Goal: Task Accomplishment & Management: Complete application form

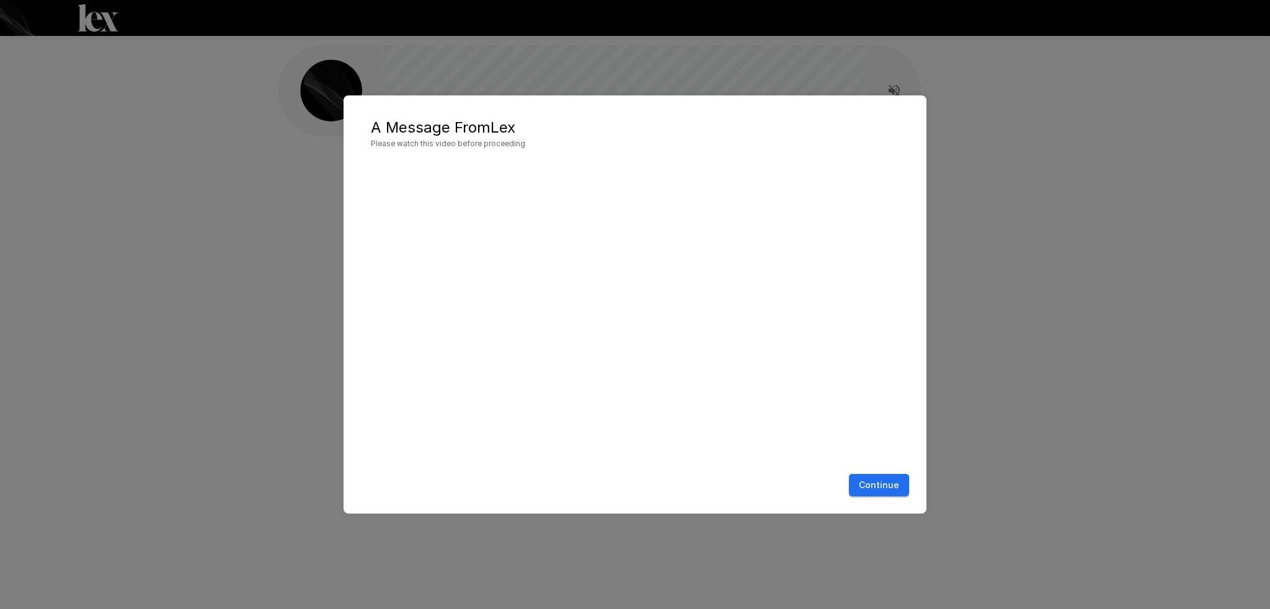
click at [886, 486] on button "Continue" at bounding box center [879, 485] width 60 height 23
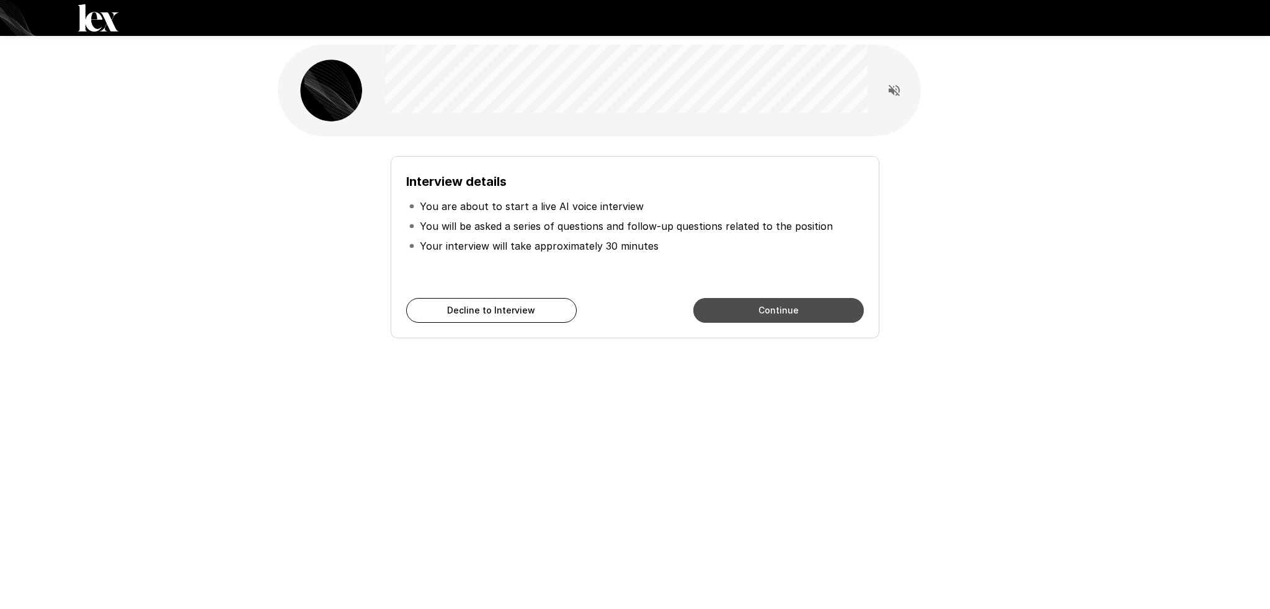
click at [733, 301] on button "Continue" at bounding box center [778, 310] width 170 height 25
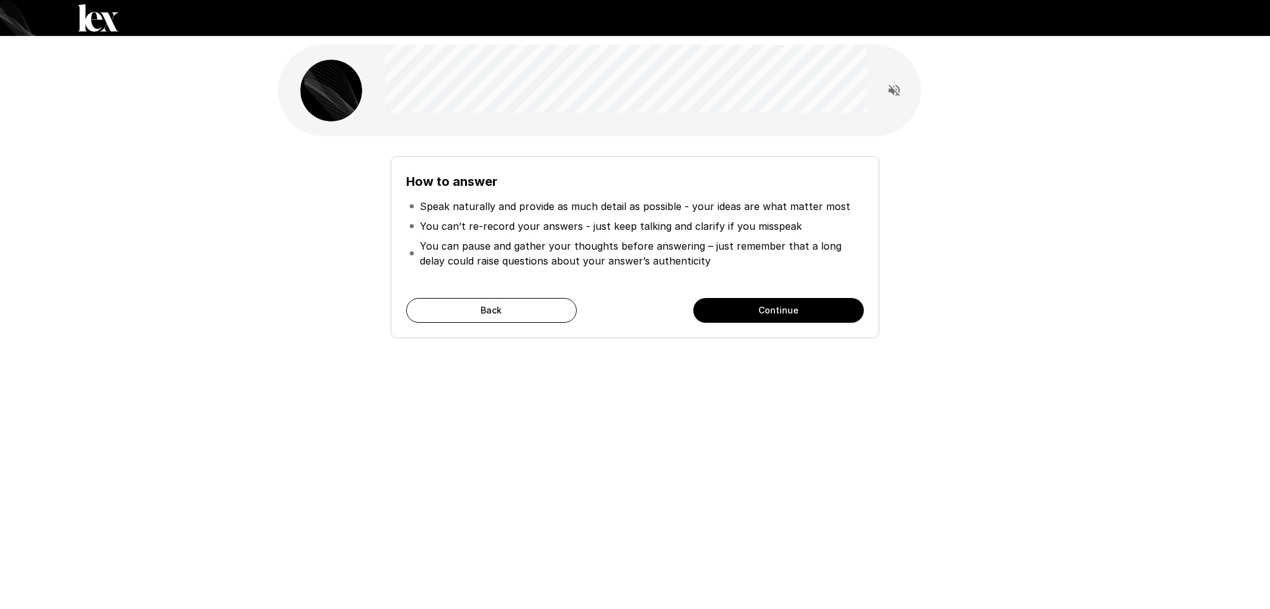
click at [776, 312] on button "Continue" at bounding box center [778, 310] width 170 height 25
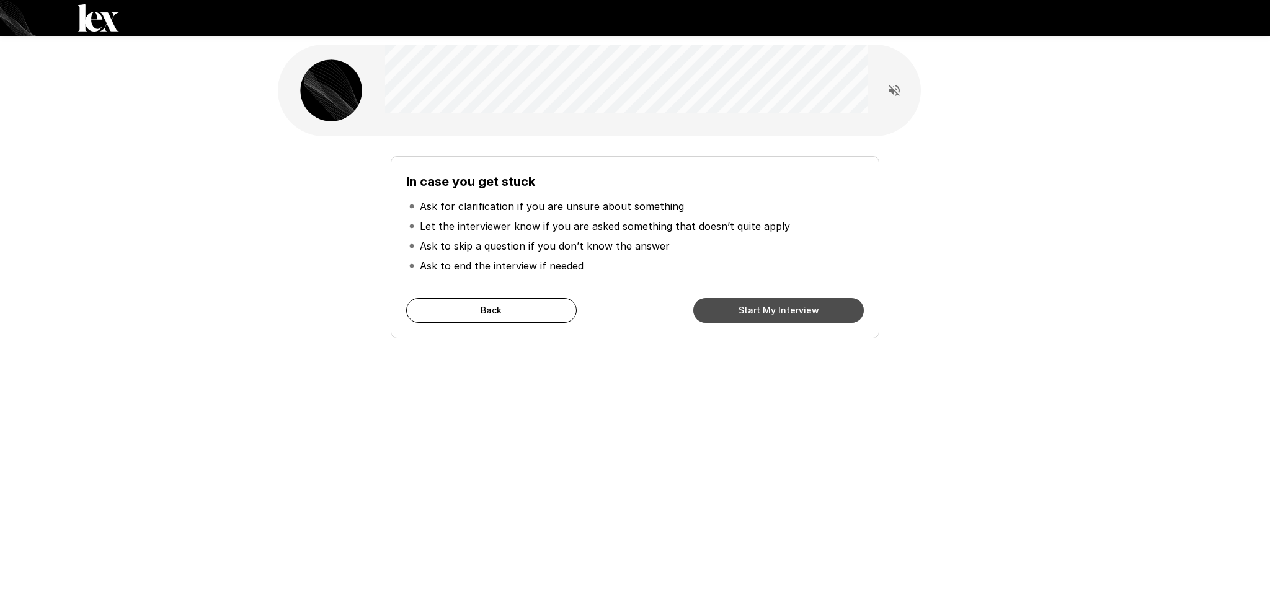
click at [776, 312] on button "Start My Interview" at bounding box center [778, 310] width 170 height 25
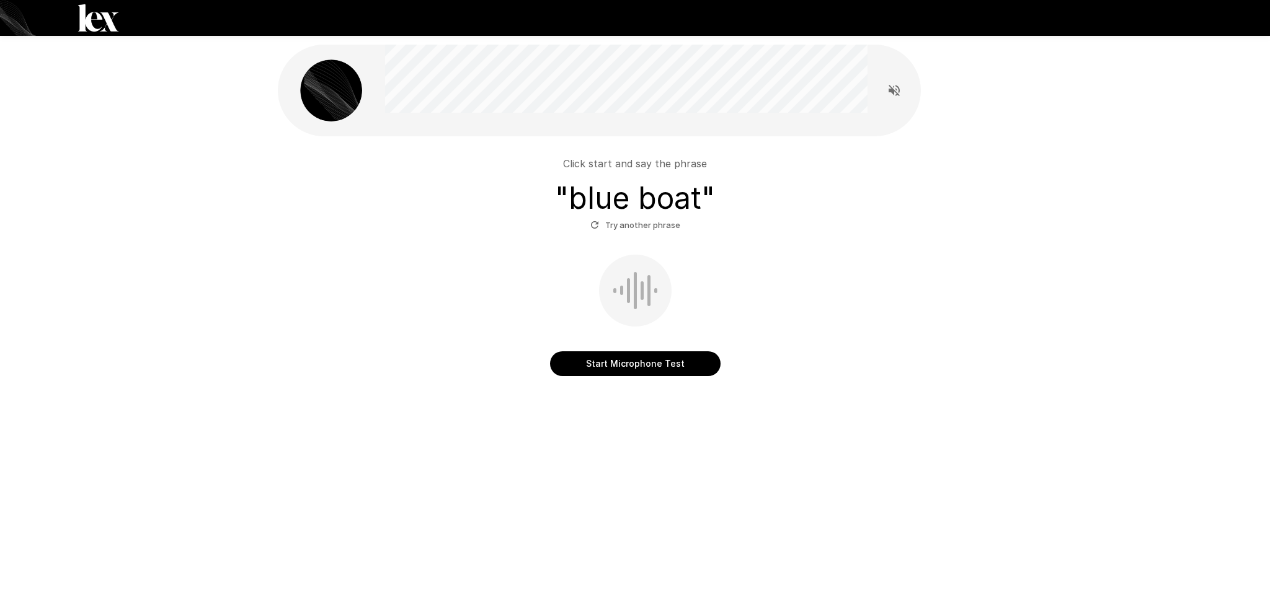
click at [637, 371] on button "Start Microphone Test" at bounding box center [635, 364] width 170 height 25
click at [644, 356] on button "Stop & Submit" at bounding box center [635, 364] width 170 height 25
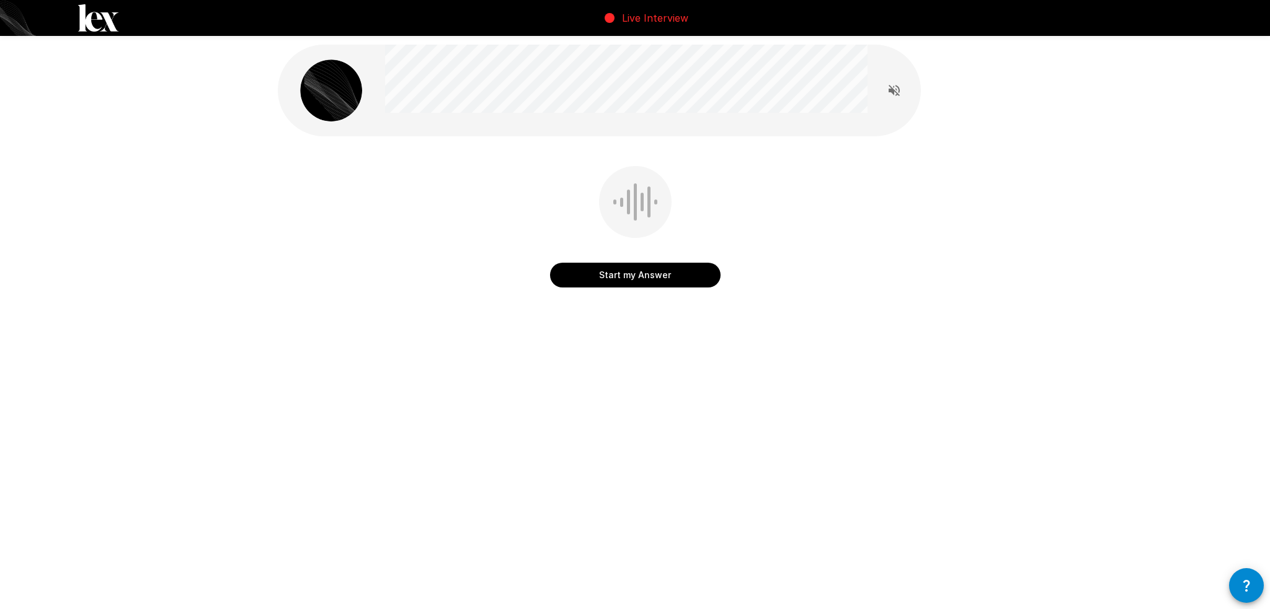
click at [624, 269] on button "Start my Answer" at bounding box center [635, 275] width 170 height 25
click at [648, 268] on button "Stop & Submit" at bounding box center [635, 275] width 170 height 25
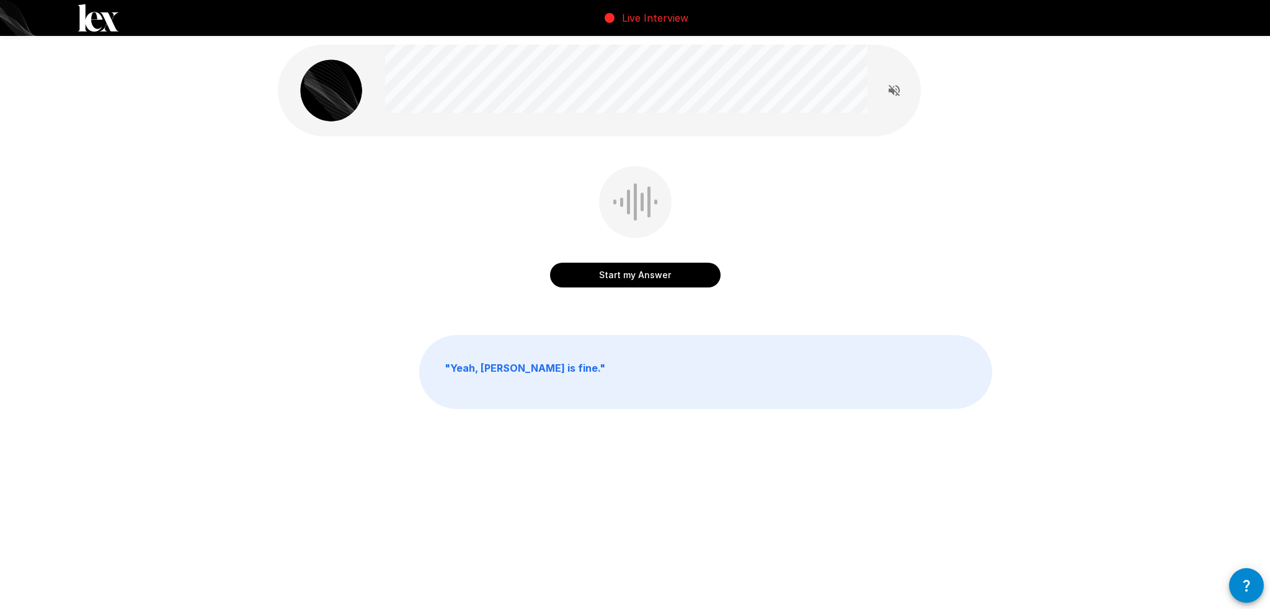
click at [623, 272] on button "Start my Answer" at bounding box center [635, 275] width 170 height 25
click at [647, 281] on button "Stop & Submit" at bounding box center [635, 275] width 170 height 25
click at [632, 272] on button "Start my Answer" at bounding box center [635, 275] width 170 height 25
click at [632, 272] on button "Stop & Submit" at bounding box center [635, 275] width 170 height 25
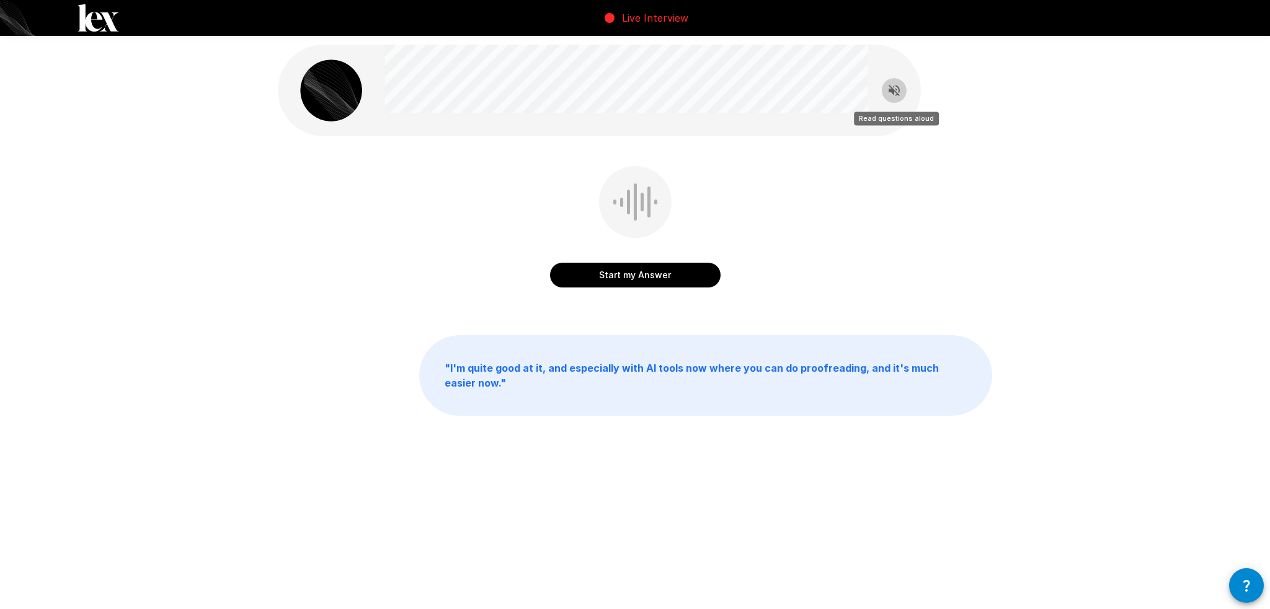
click at [895, 91] on icon "Read questions aloud" at bounding box center [894, 90] width 15 height 15
click at [616, 270] on button "Start my Answer" at bounding box center [635, 275] width 170 height 25
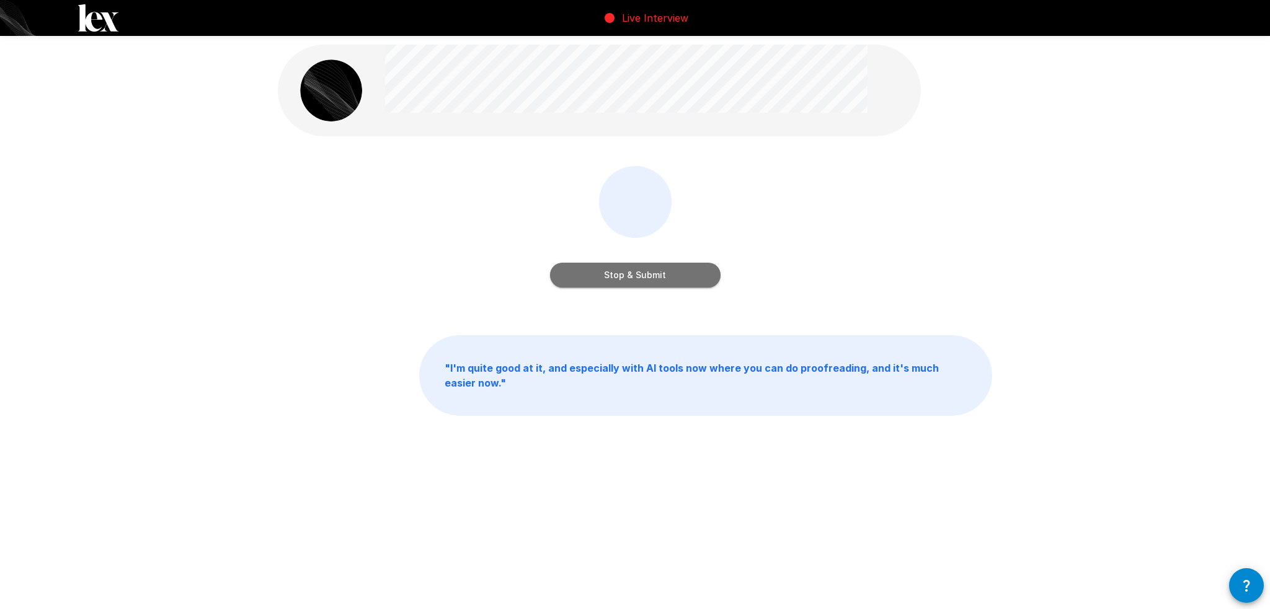
click at [657, 281] on button "Stop & Submit" at bounding box center [635, 275] width 170 height 25
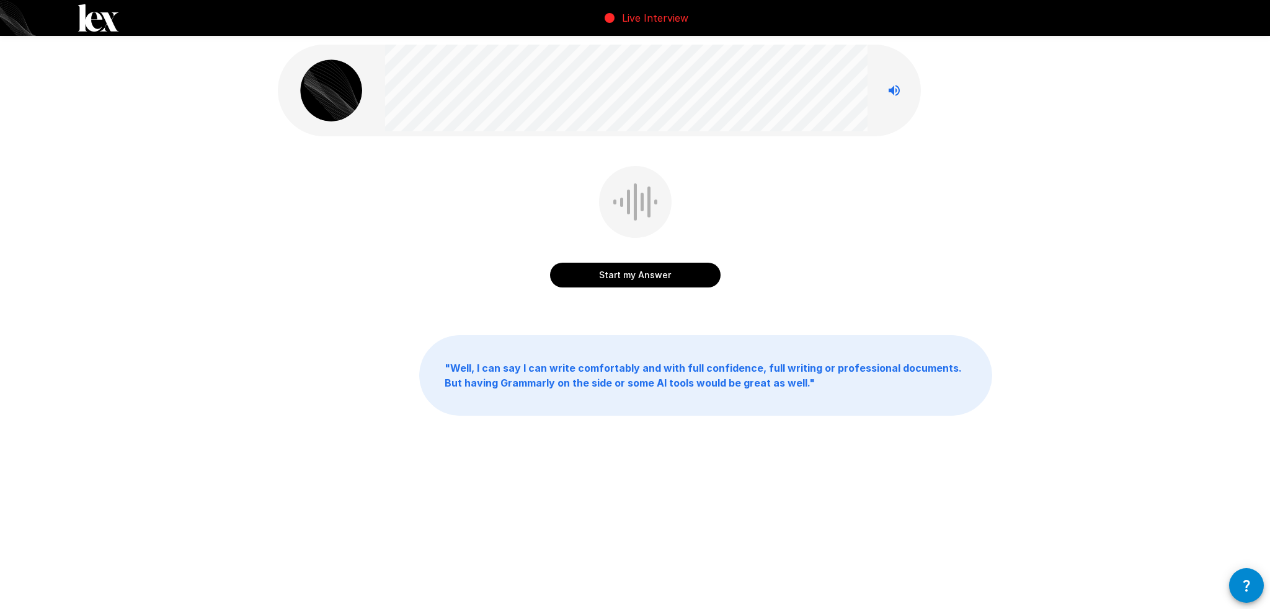
click at [588, 281] on button "Start my Answer" at bounding box center [635, 275] width 170 height 25
click at [657, 275] on button "Stop & Submit" at bounding box center [635, 275] width 170 height 25
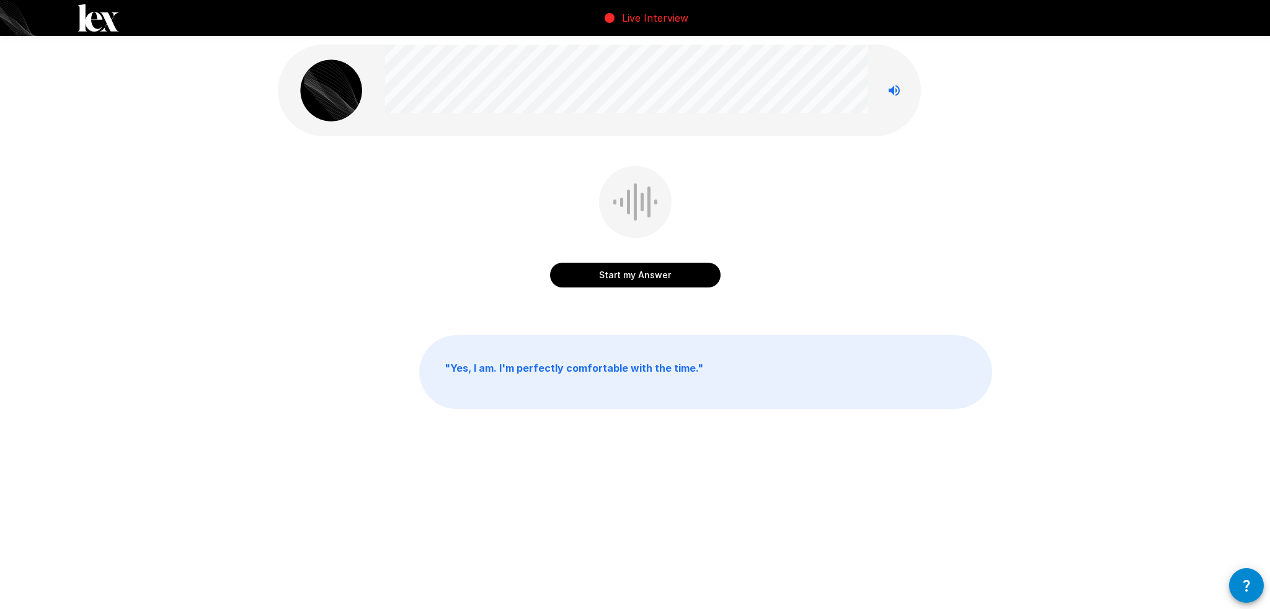
click at [600, 270] on button "Start my Answer" at bounding box center [635, 275] width 170 height 25
click at [666, 274] on button "Stop & Submit" at bounding box center [635, 275] width 170 height 25
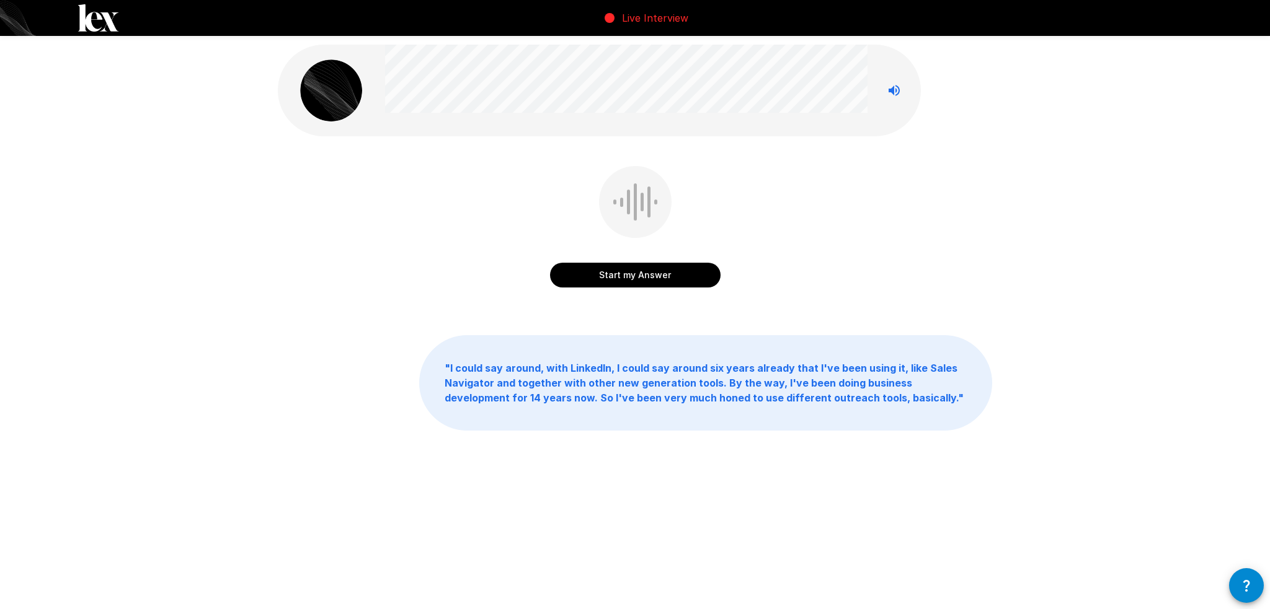
click at [674, 275] on button "Start my Answer" at bounding box center [635, 275] width 170 height 25
click at [666, 274] on button "Stop & Submit" at bounding box center [635, 275] width 170 height 25
click at [695, 275] on button "Start my Answer" at bounding box center [635, 275] width 170 height 25
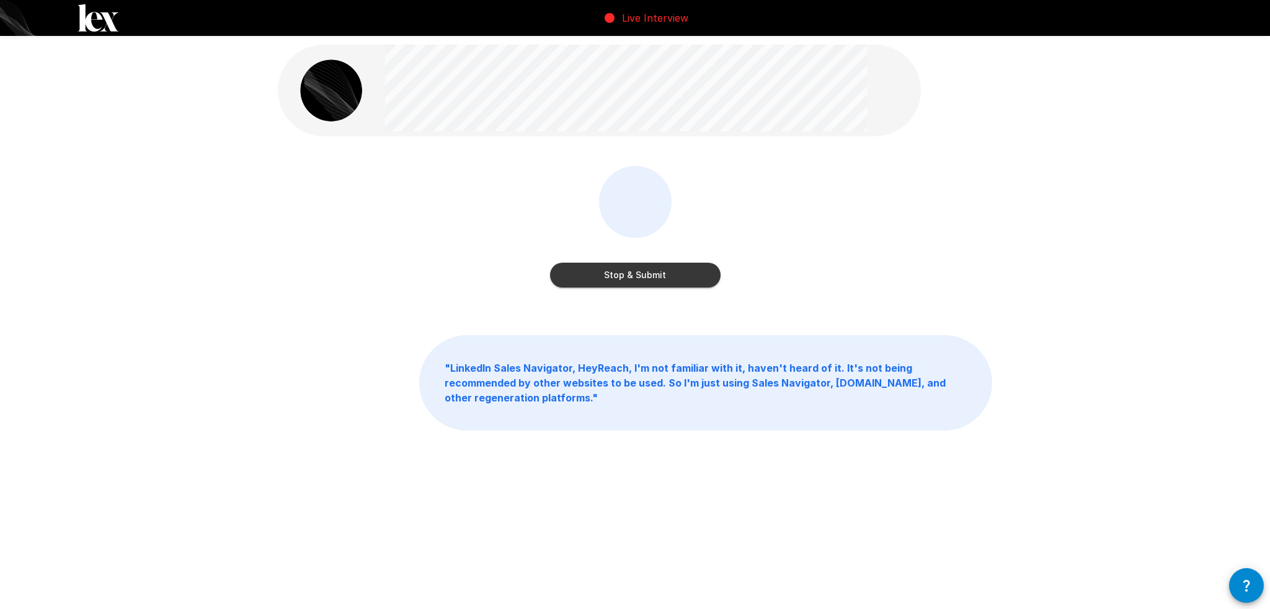
click at [622, 277] on button "Stop & Submit" at bounding box center [635, 275] width 170 height 25
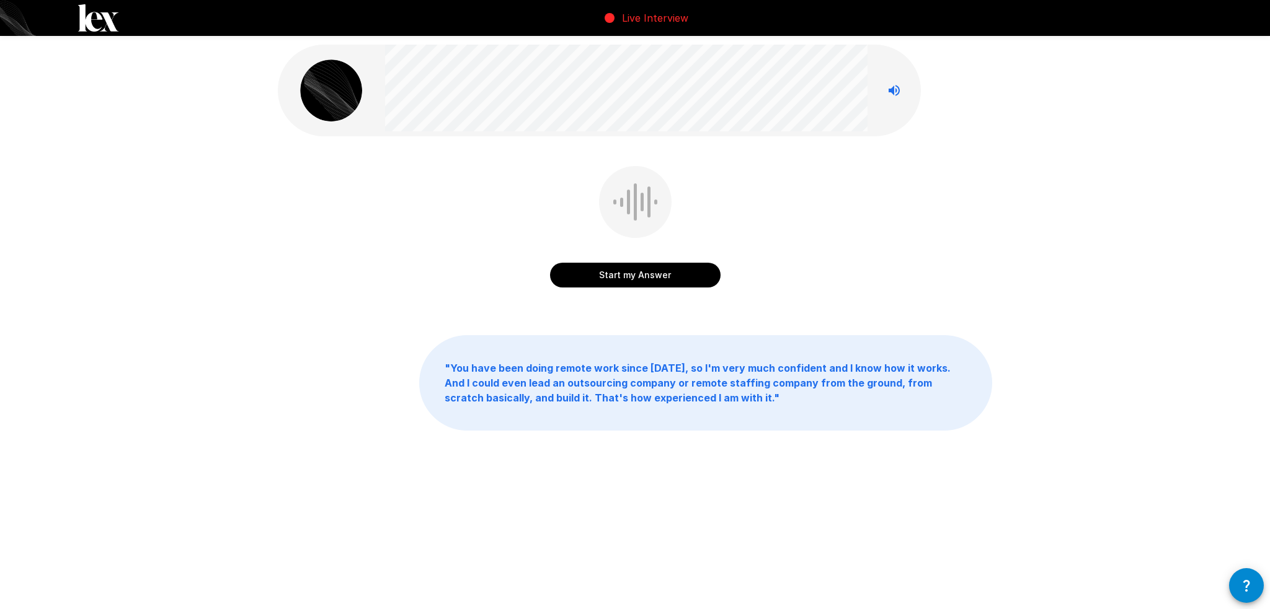
click at [642, 282] on button "Start my Answer" at bounding box center [635, 275] width 170 height 25
click at [643, 280] on button "Stop & Submit" at bounding box center [635, 275] width 170 height 25
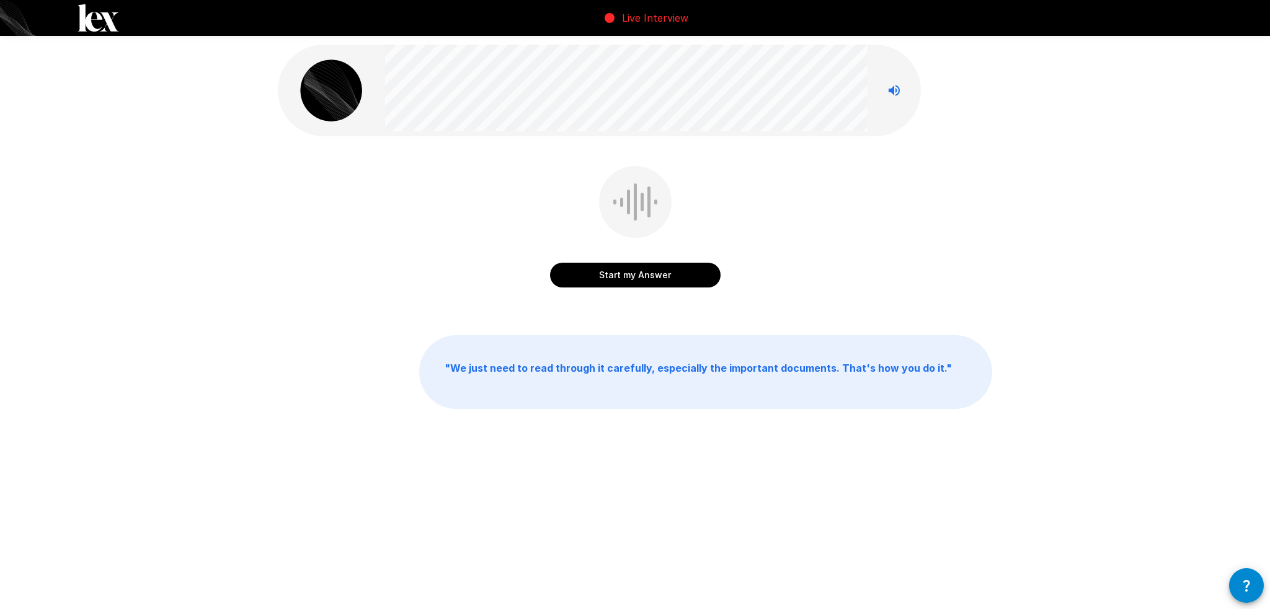
click at [615, 279] on button "Start my Answer" at bounding box center [635, 275] width 170 height 25
click at [598, 280] on button "Stop & Submit" at bounding box center [635, 275] width 170 height 25
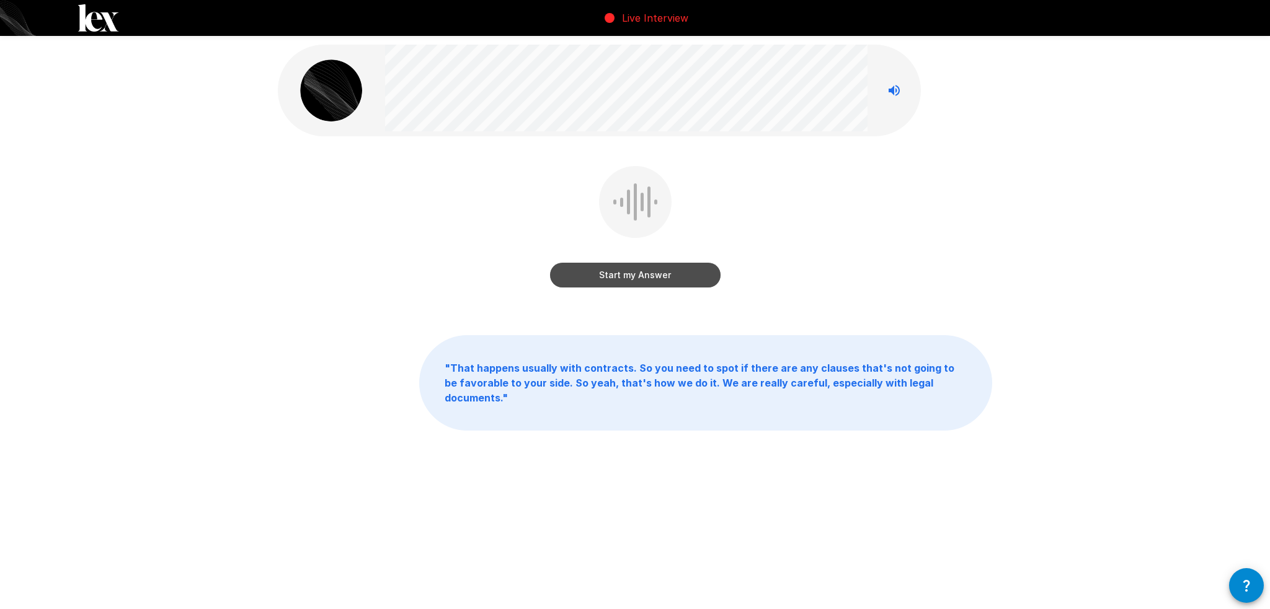
click at [627, 281] on button "Start my Answer" at bounding box center [635, 275] width 170 height 25
click at [623, 273] on button "Stop & Submit" at bounding box center [635, 275] width 170 height 25
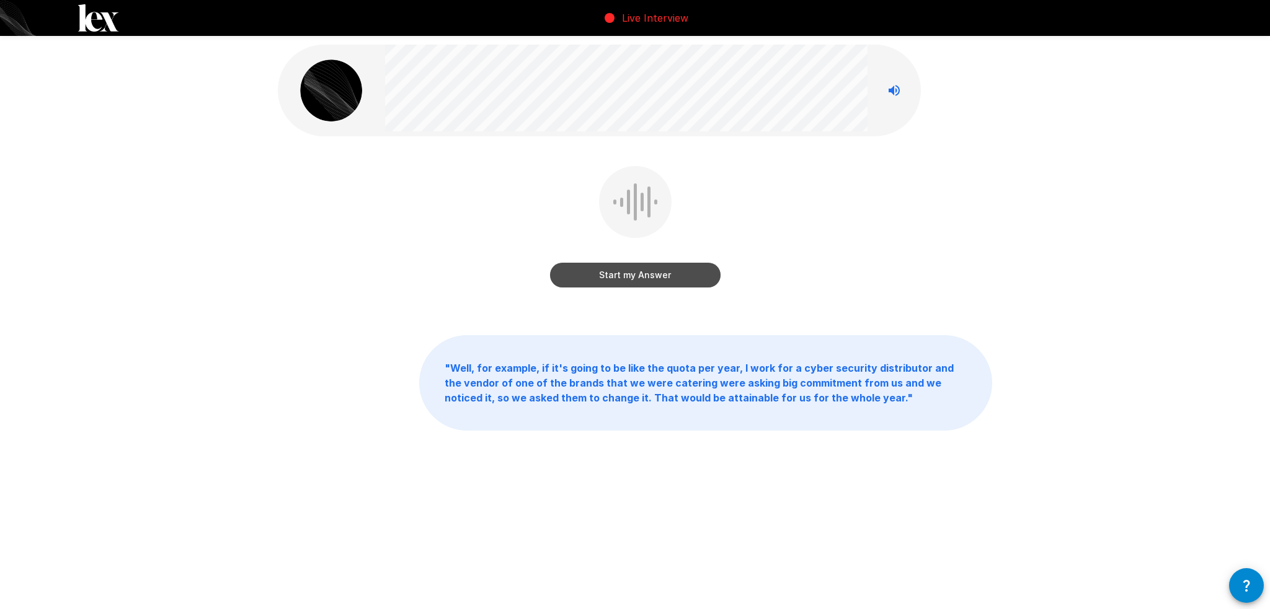
click at [643, 281] on button "Start my Answer" at bounding box center [635, 275] width 170 height 25
click at [670, 278] on button "Stop & Submit" at bounding box center [635, 275] width 170 height 25
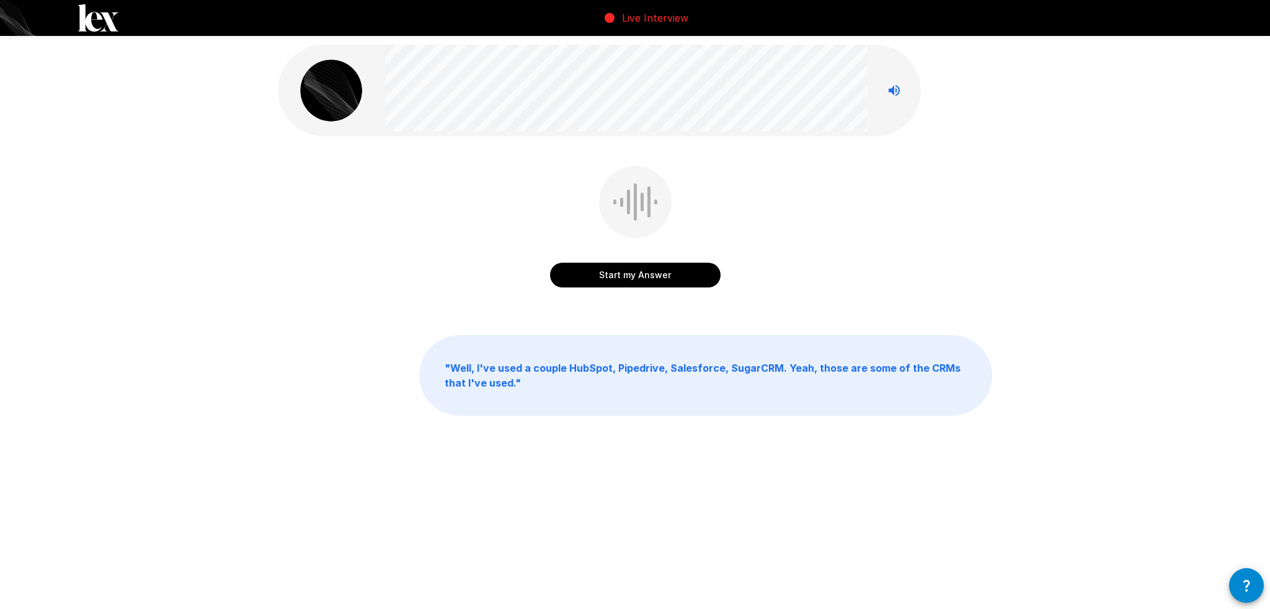
click at [648, 267] on button "Start my Answer" at bounding box center [635, 275] width 170 height 25
click at [629, 280] on button "Stop & Submit" at bounding box center [635, 275] width 170 height 25
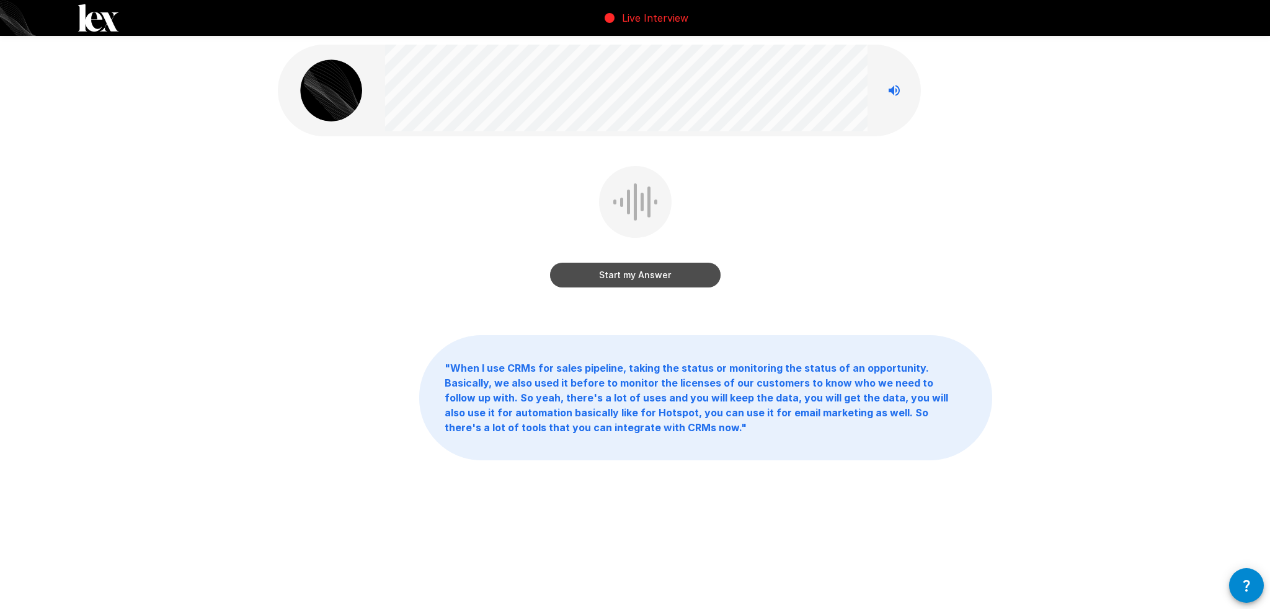
click at [645, 270] on button "Start my Answer" at bounding box center [635, 275] width 170 height 25
click at [645, 272] on button "Stop & Submit" at bounding box center [635, 275] width 170 height 25
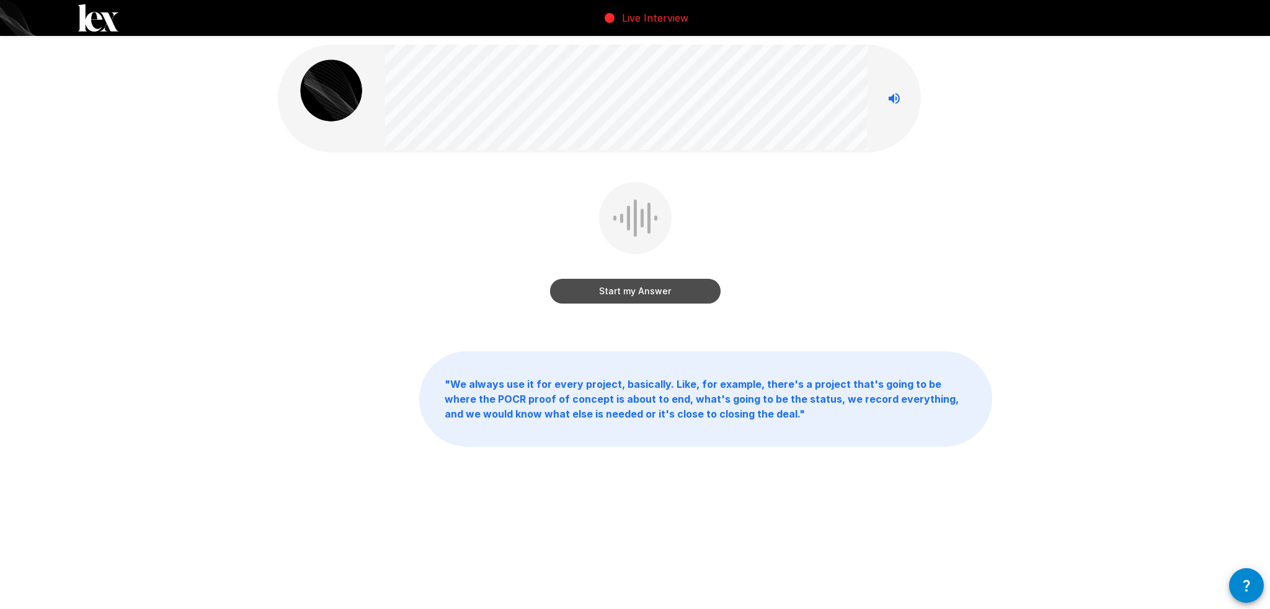
click at [622, 294] on button "Start my Answer" at bounding box center [635, 291] width 170 height 25
click at [635, 283] on button "Stop & Submit" at bounding box center [635, 291] width 170 height 25
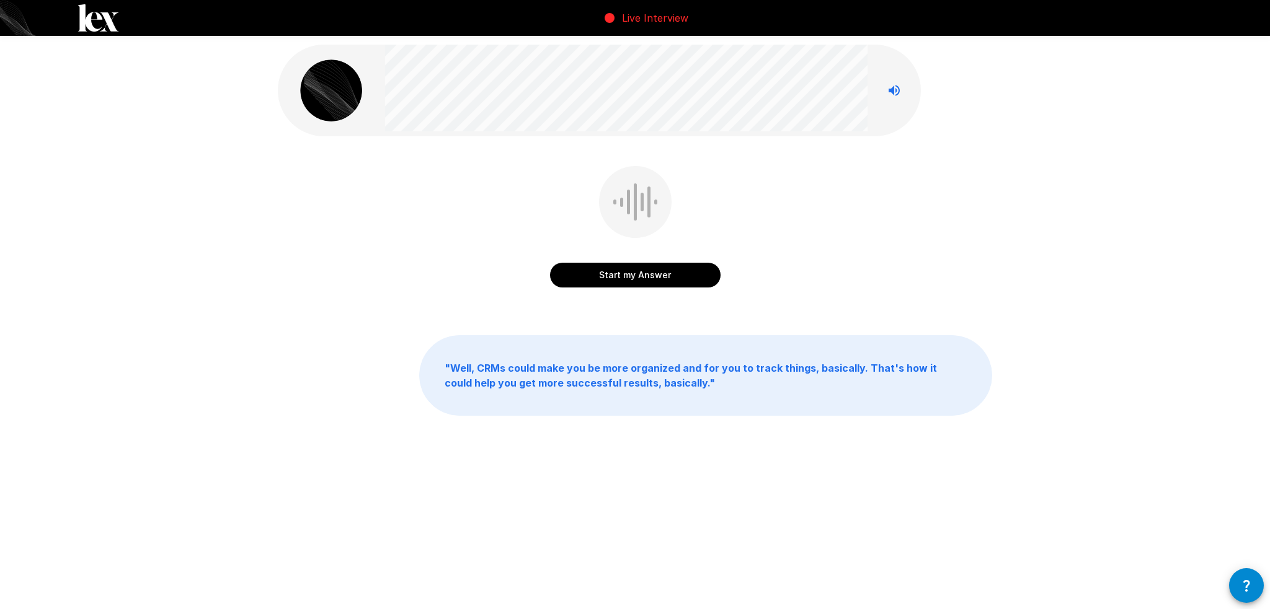
click at [623, 282] on button "Start my Answer" at bounding box center [635, 275] width 170 height 25
click at [643, 280] on button "Stop & Submit" at bounding box center [635, 275] width 170 height 25
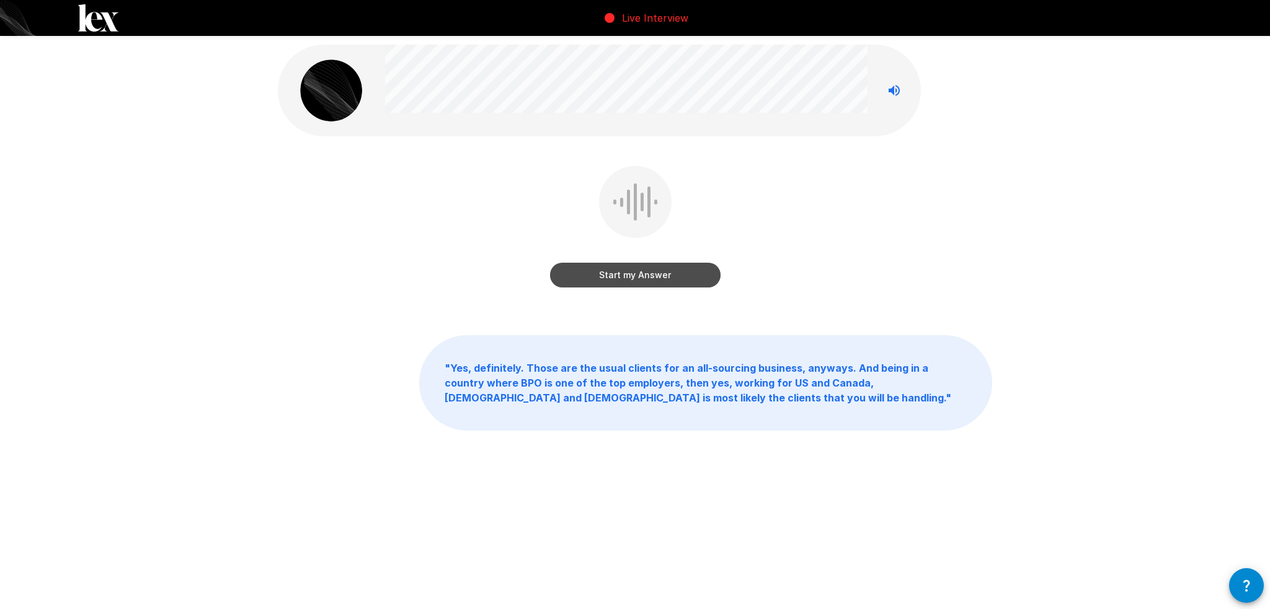
click at [678, 277] on button "Start my Answer" at bounding box center [635, 275] width 170 height 25
click at [673, 278] on button "Stop & Submit" at bounding box center [635, 275] width 170 height 25
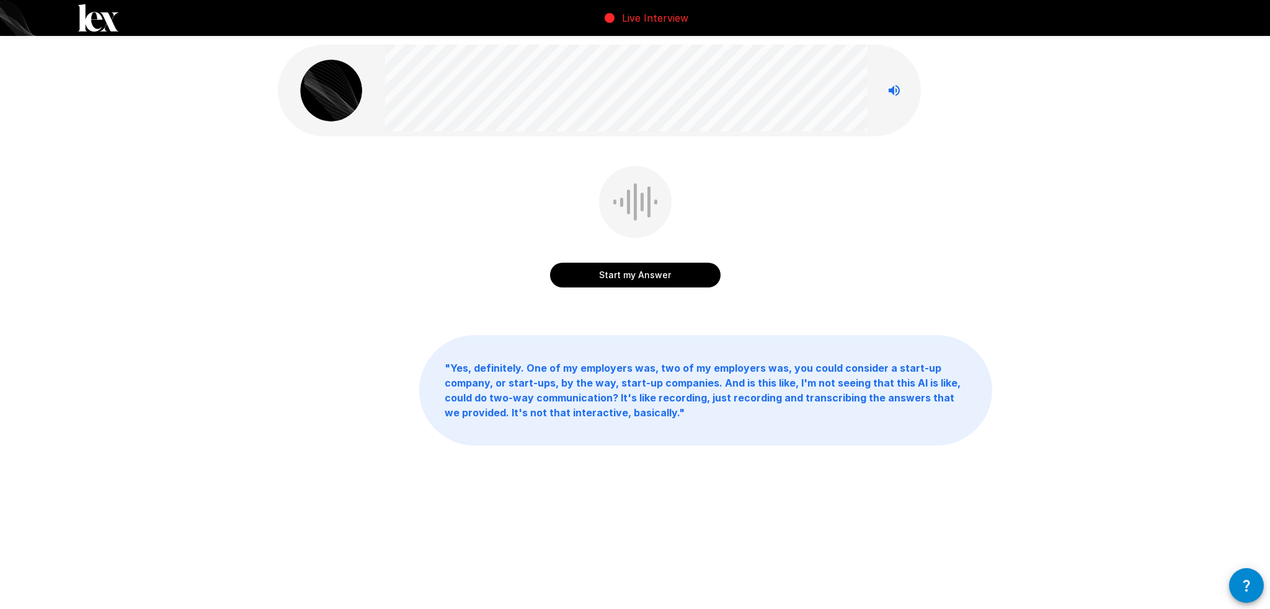
click at [652, 270] on button "Start my Answer" at bounding box center [635, 275] width 170 height 25
click at [627, 280] on button "Stop & Submit" at bounding box center [635, 275] width 170 height 25
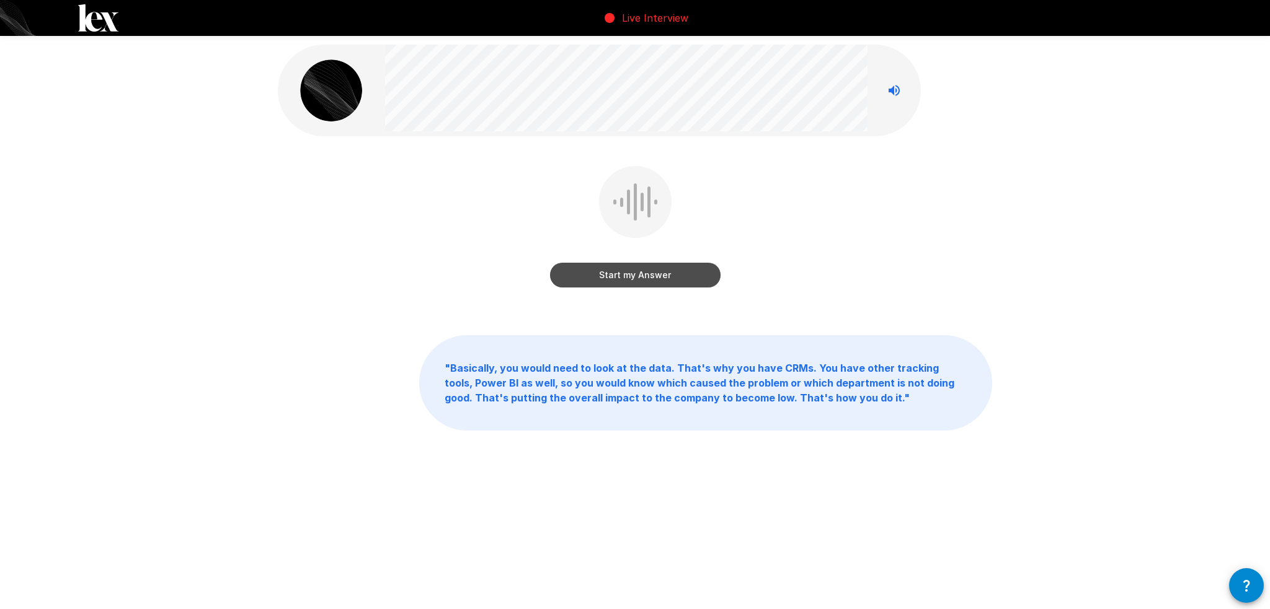
click at [640, 281] on button "Start my Answer" at bounding box center [635, 275] width 170 height 25
click at [637, 273] on button "Stop & Submit" at bounding box center [635, 275] width 170 height 25
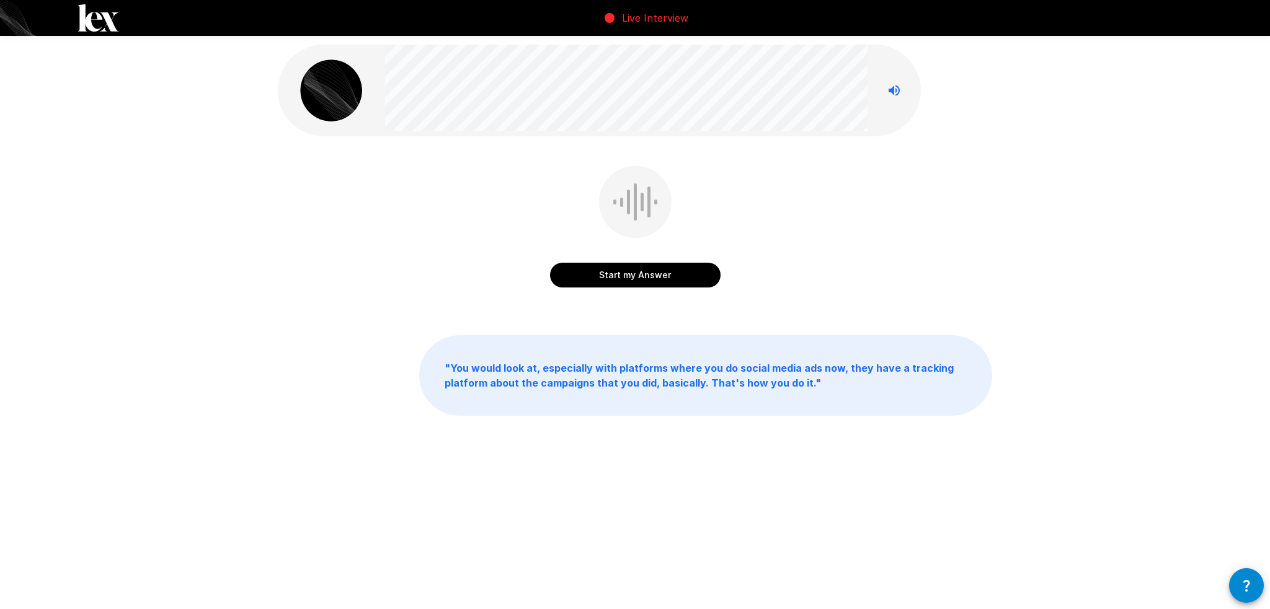
click at [637, 273] on button "Start my Answer" at bounding box center [635, 275] width 170 height 25
click at [637, 273] on button "Stop & Submit" at bounding box center [635, 275] width 170 height 25
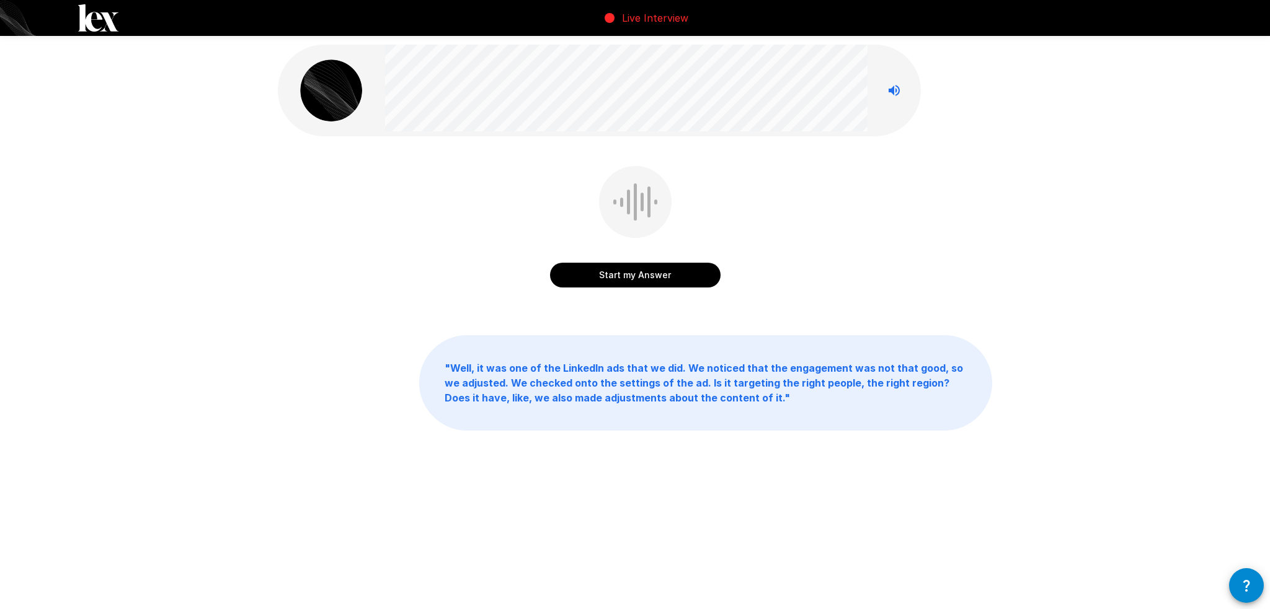
click at [637, 283] on button "Start my Answer" at bounding box center [635, 275] width 170 height 25
click at [637, 283] on button "Stop & Submit" at bounding box center [635, 275] width 170 height 25
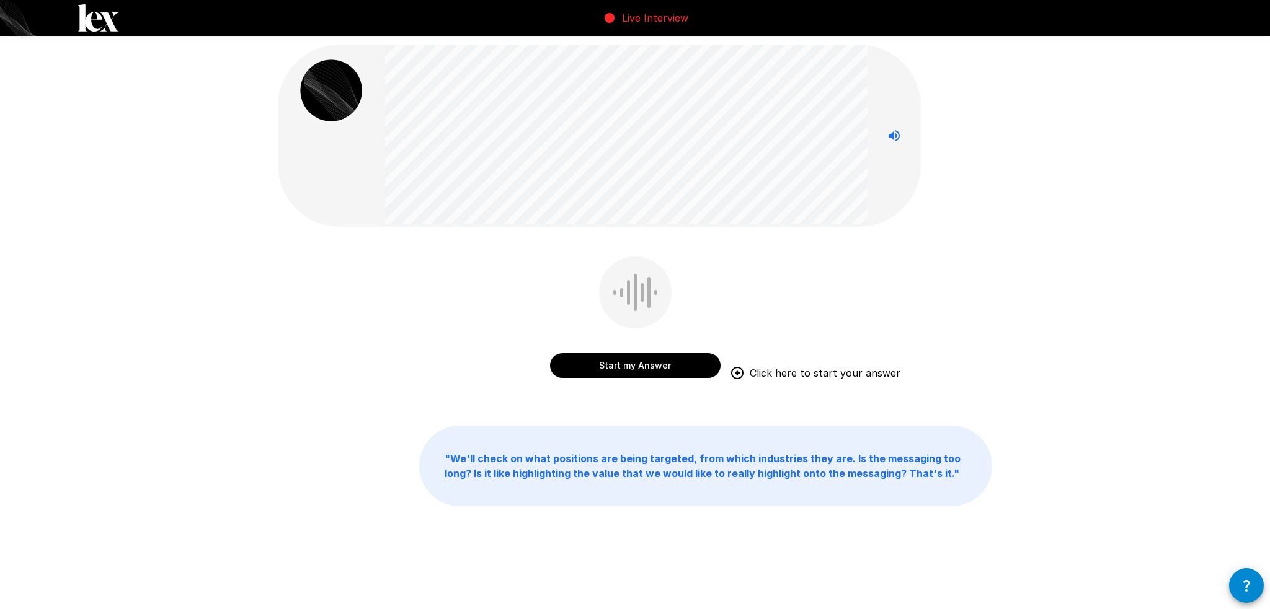
click at [634, 373] on button "Start my Answer" at bounding box center [635, 365] width 170 height 25
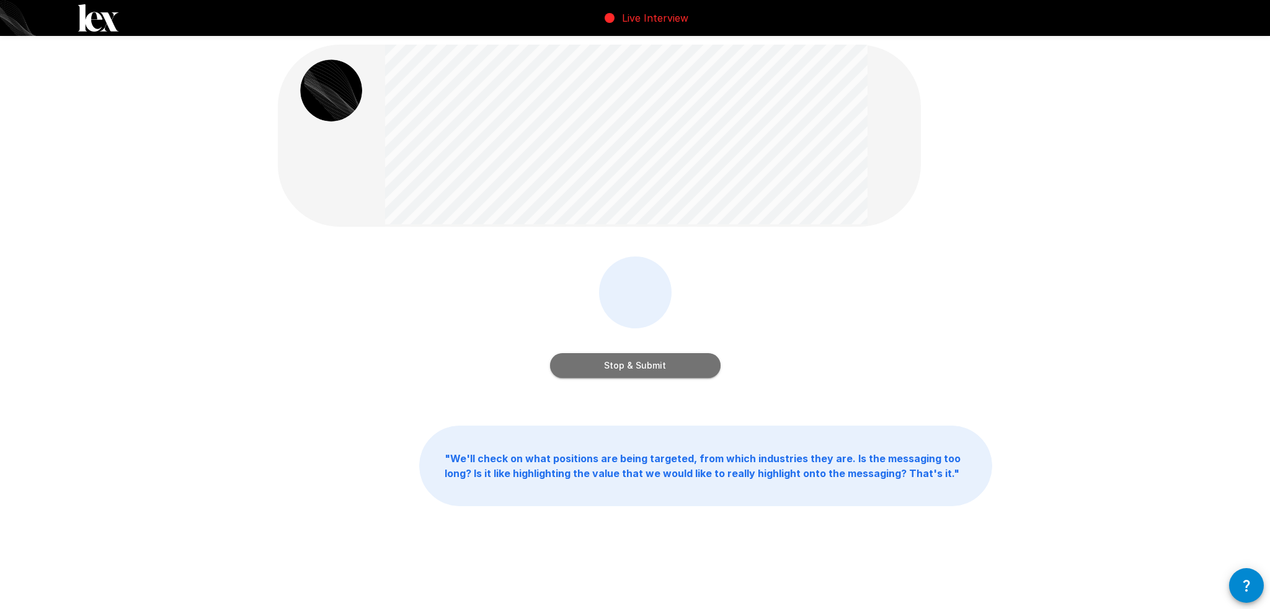
click at [600, 365] on button "Stop & Submit" at bounding box center [635, 365] width 170 height 25
